Goal: Subscribe to service/newsletter

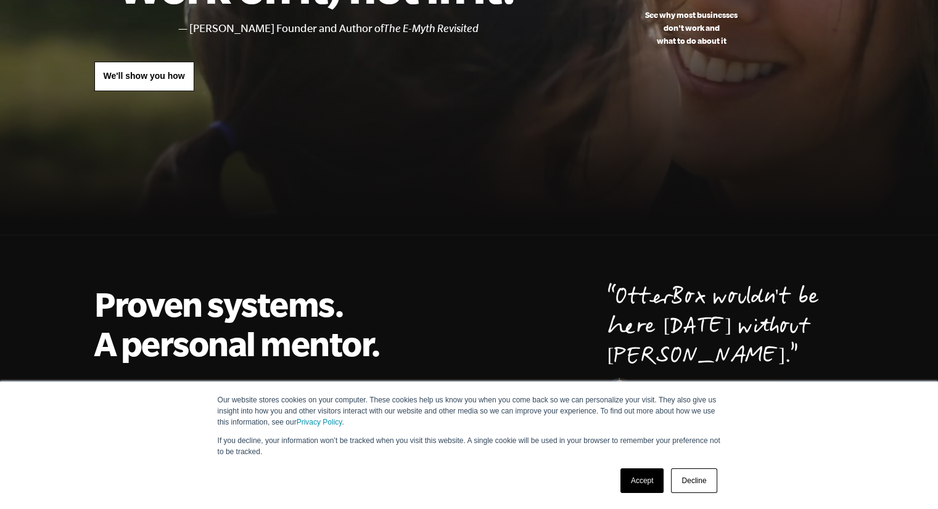
scroll to position [247, 0]
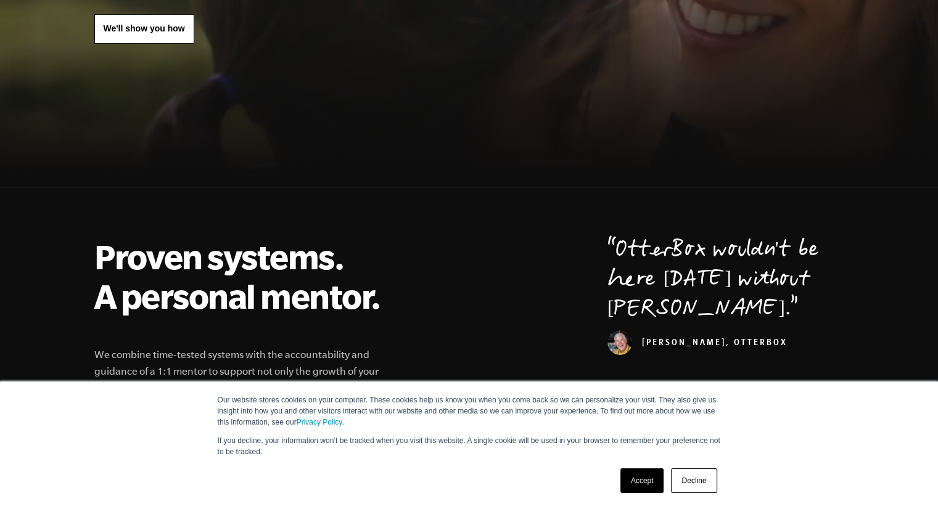
click at [695, 482] on link "Decline" at bounding box center [694, 481] width 46 height 25
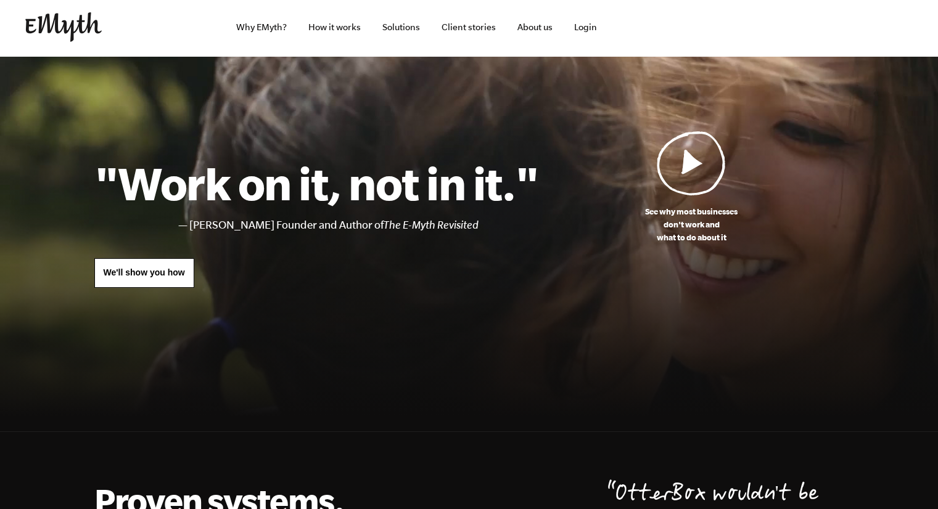
scroll to position [0, 0]
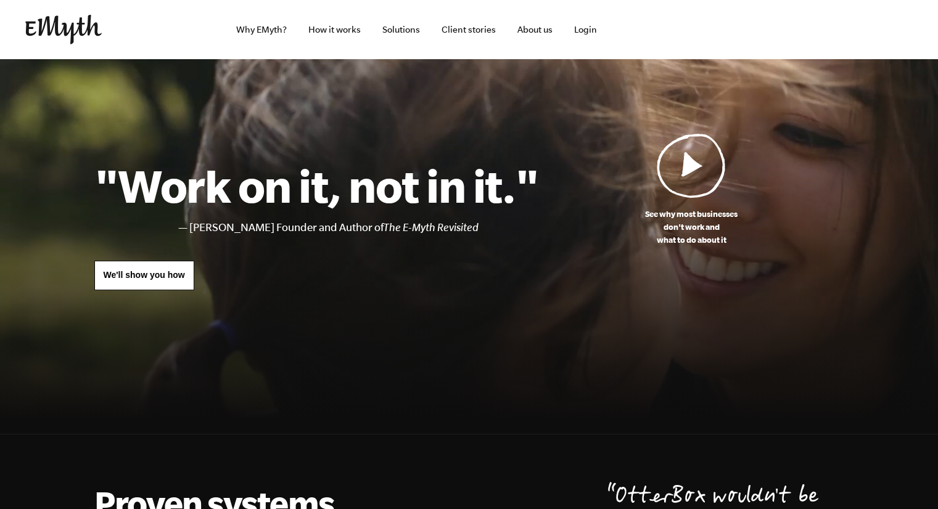
click at [527, 35] on link "About us" at bounding box center [534, 29] width 55 height 59
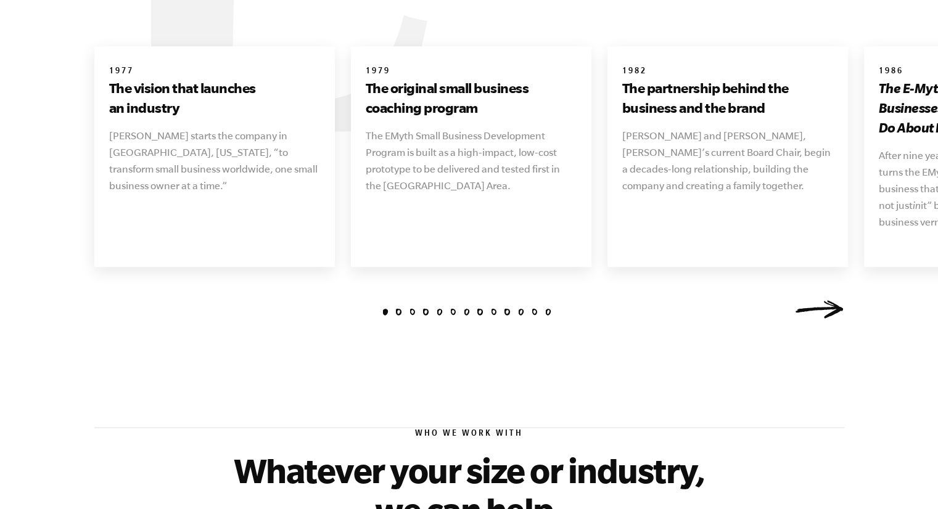
scroll to position [1480, 0]
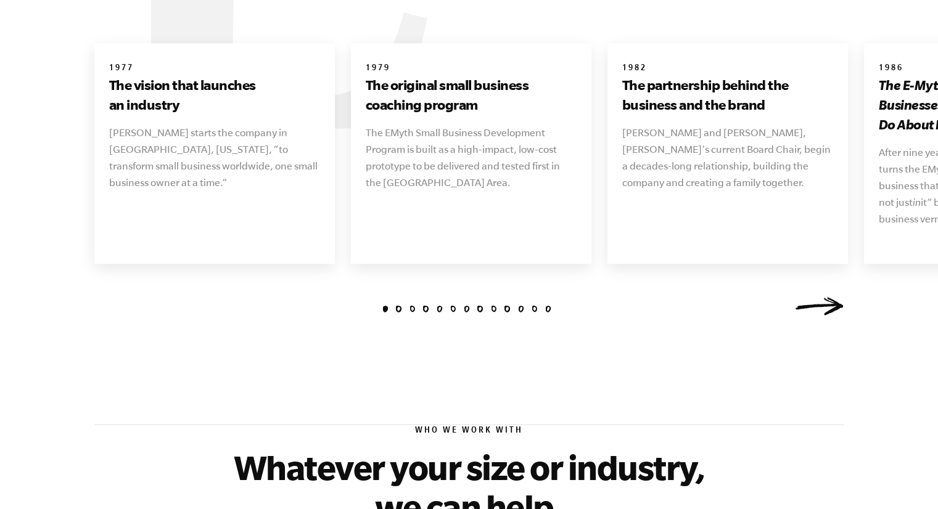
click at [826, 297] on link "Next" at bounding box center [819, 306] width 49 height 18
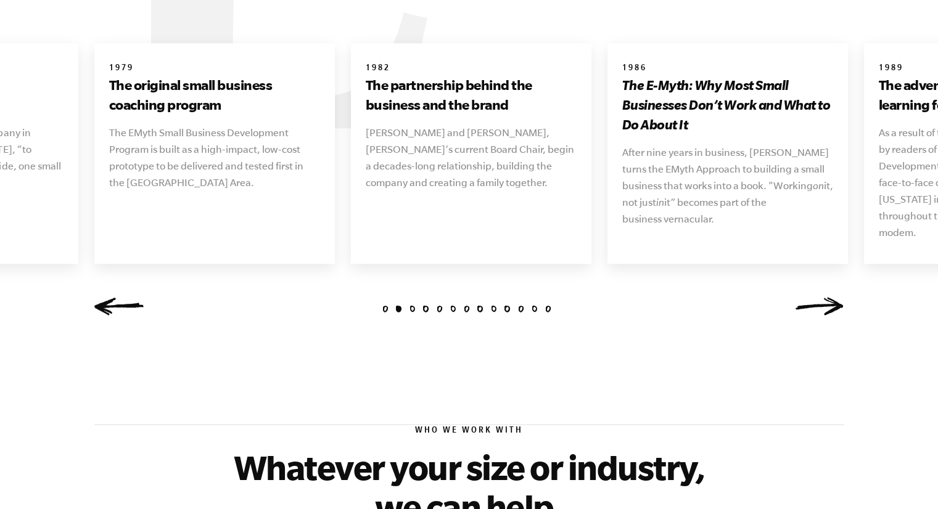
click at [826, 297] on link "Next" at bounding box center [819, 306] width 49 height 18
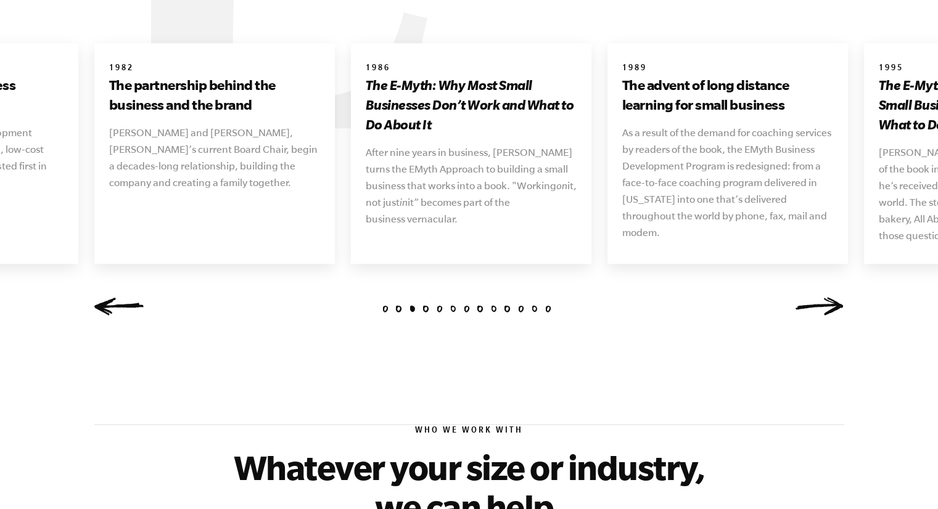
click at [826, 297] on link "Next" at bounding box center [819, 306] width 49 height 18
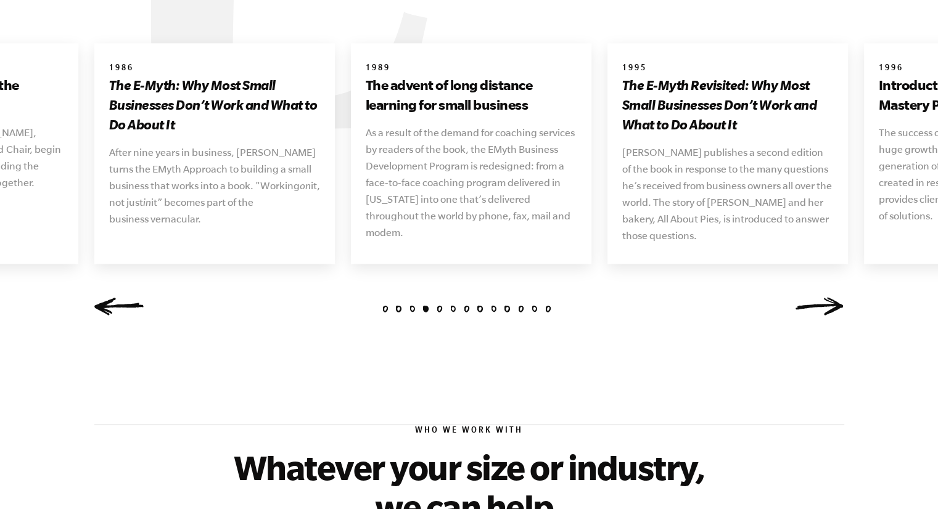
click at [826, 297] on link "Next" at bounding box center [819, 306] width 49 height 18
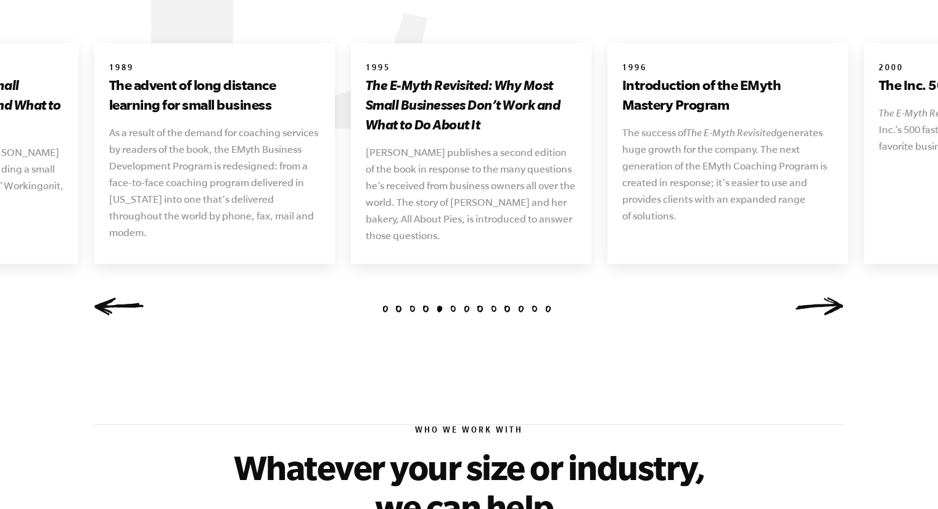
click at [826, 297] on link "Next" at bounding box center [819, 306] width 49 height 18
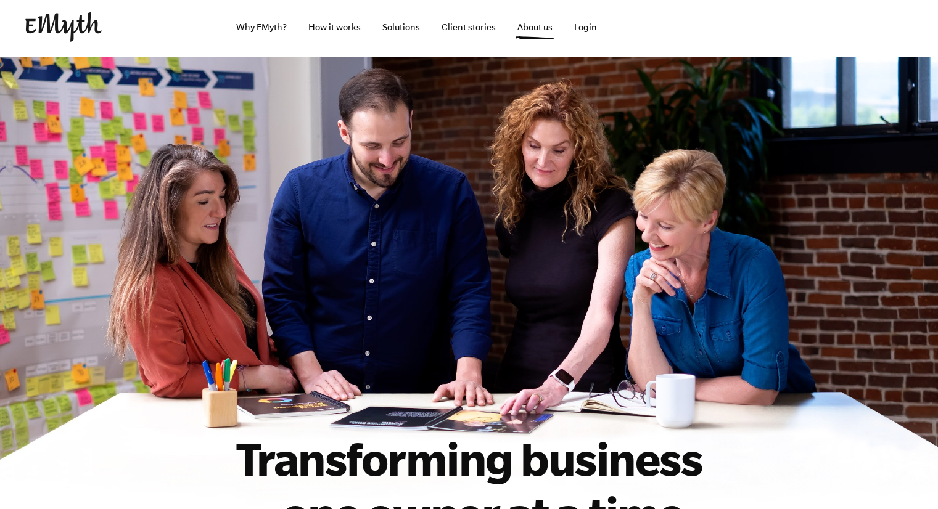
scroll to position [0, 0]
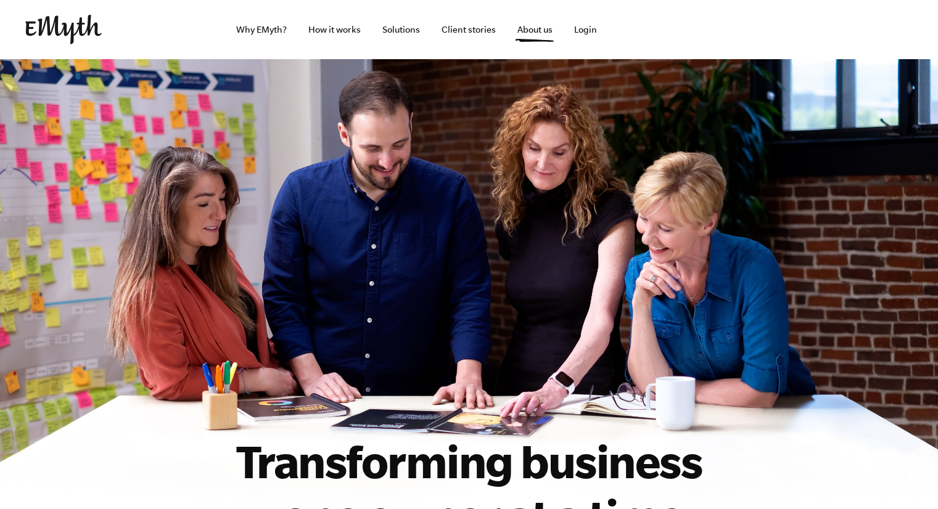
click at [321, 28] on link "How it works" at bounding box center [334, 29] width 72 height 59
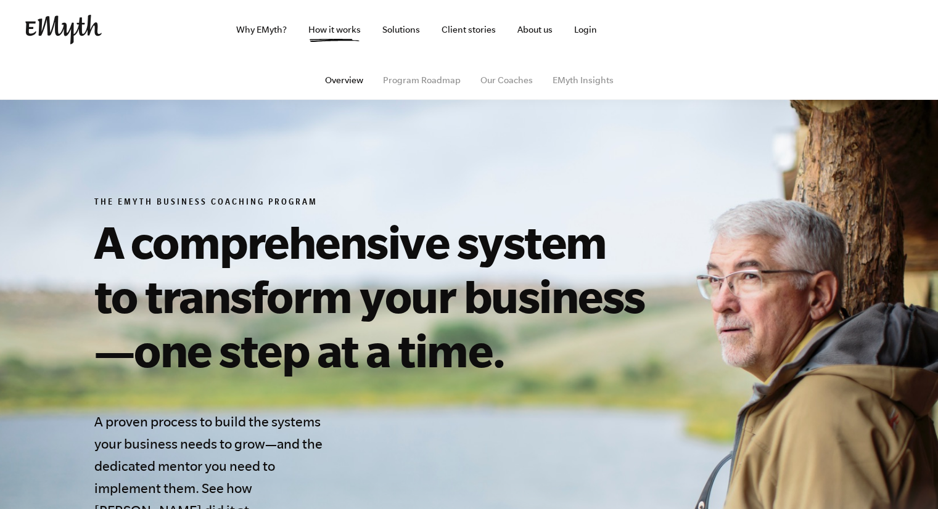
click at [559, 78] on link "EMyth Insights" at bounding box center [582, 80] width 61 height 10
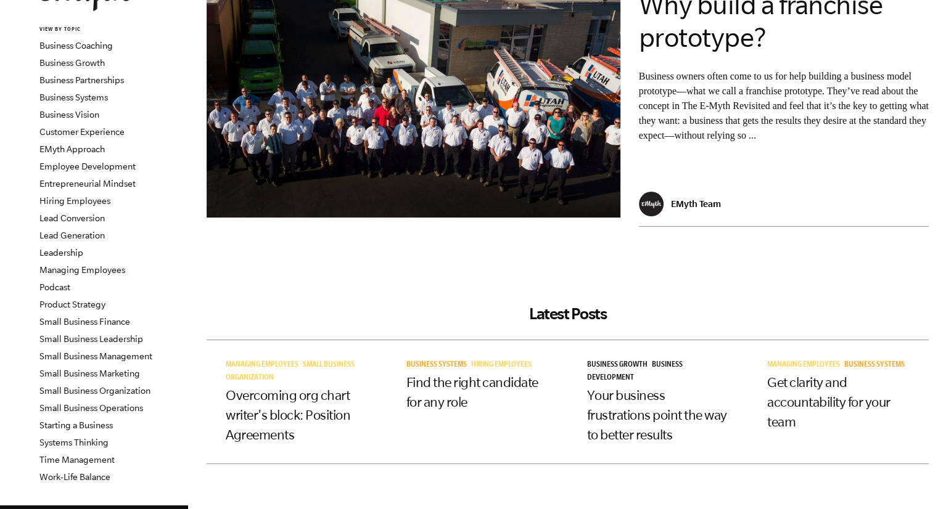
scroll to position [123, 0]
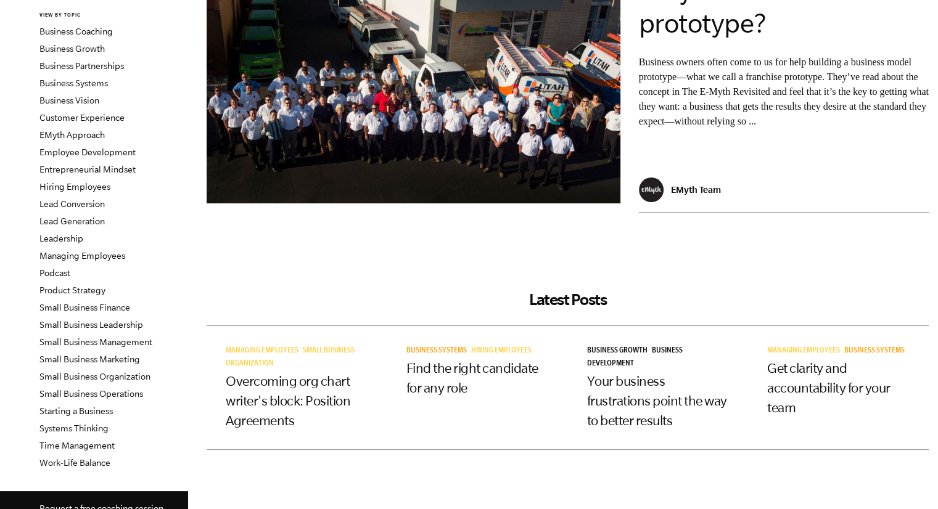
click at [76, 181] on li "Hiring Employees" at bounding box center [113, 186] width 149 height 17
click at [82, 190] on link "Hiring Employees" at bounding box center [74, 187] width 71 height 10
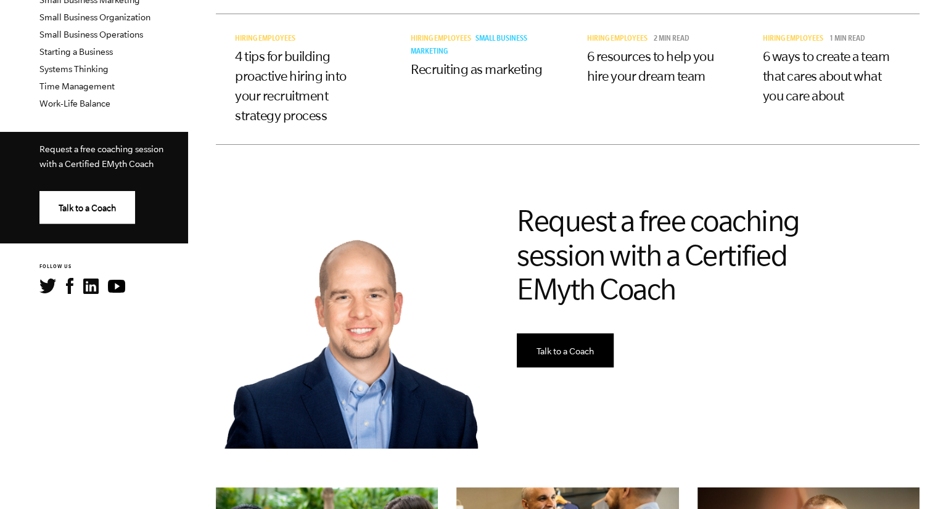
scroll to position [493, 0]
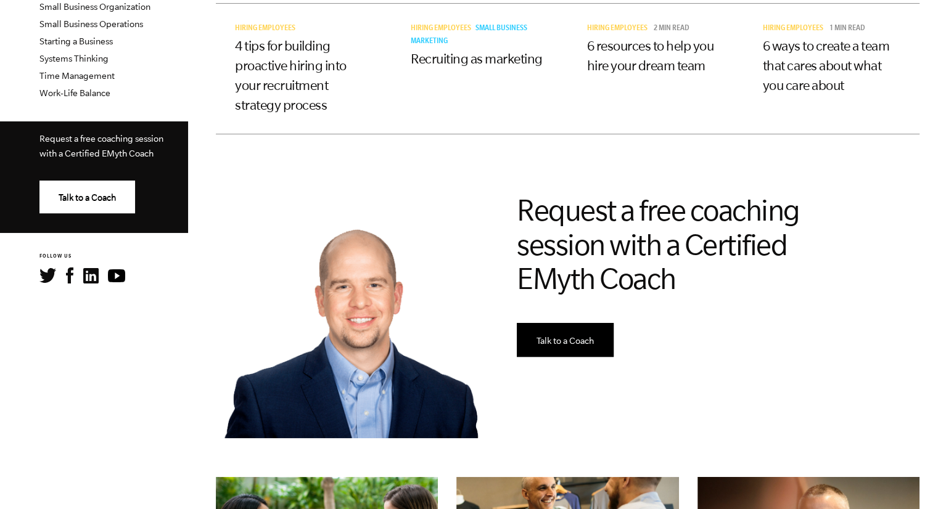
click at [262, 45] on link "4 tips for building proactive hiring into your recruitment strategy process" at bounding box center [291, 75] width 112 height 74
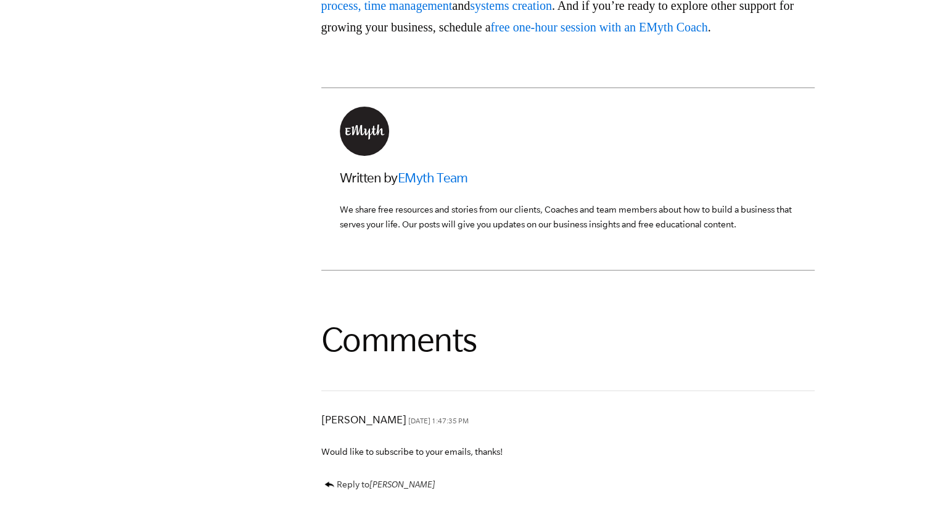
scroll to position [2343, 0]
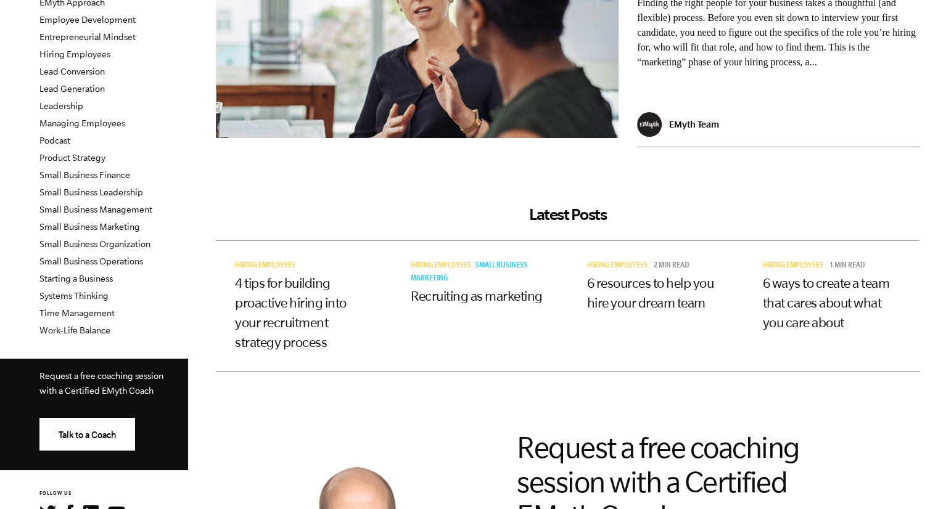
scroll to position [247, 0]
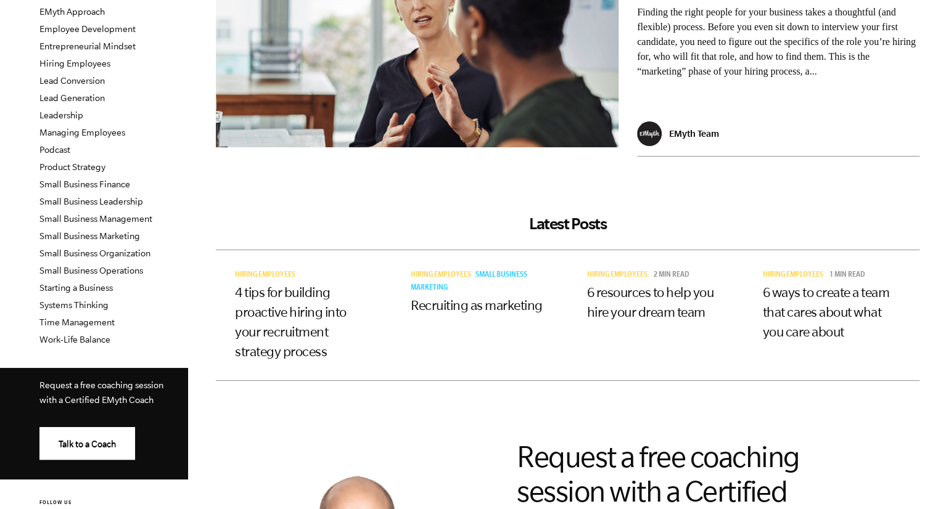
click at [116, 268] on link "Small Business Operations" at bounding box center [91, 271] width 104 height 10
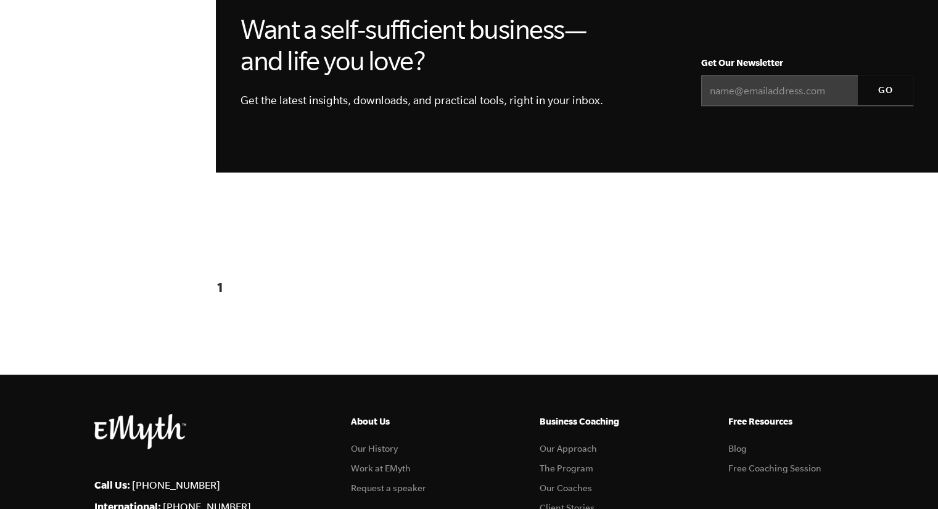
scroll to position [1233, 0]
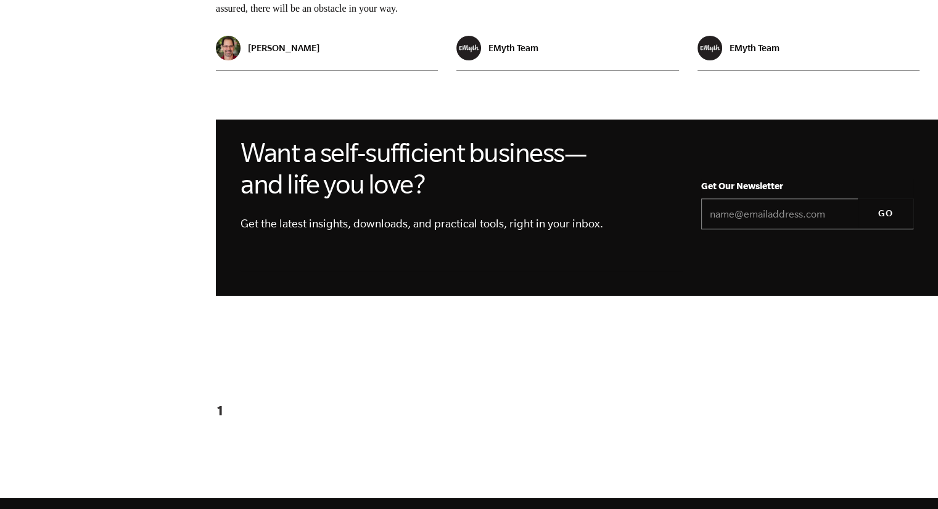
click at [764, 199] on input "Email *" at bounding box center [807, 214] width 212 height 31
type input "[PERSON_NAME][EMAIL_ADDRESS][DOMAIN_NAME]"
click at [885, 201] on input "GO" at bounding box center [885, 214] width 55 height 30
